Goal: Register for event/course

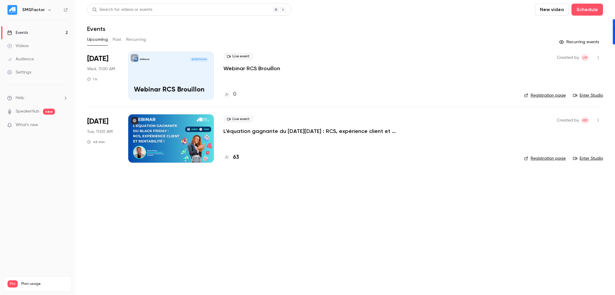
click at [593, 92] on link "Enter Studio" at bounding box center [588, 95] width 30 height 6
click at [351, 224] on main "Search for videos or events New video Schedule Events Upcoming Past Recurring R…" at bounding box center [345, 147] width 540 height 295
click at [448, 56] on div "Live event Webinar RCS Brouillon" at bounding box center [368, 62] width 291 height 19
click at [590, 96] on link "Enter Studio" at bounding box center [588, 95] width 30 height 6
